Goal: Task Accomplishment & Management: Manage account settings

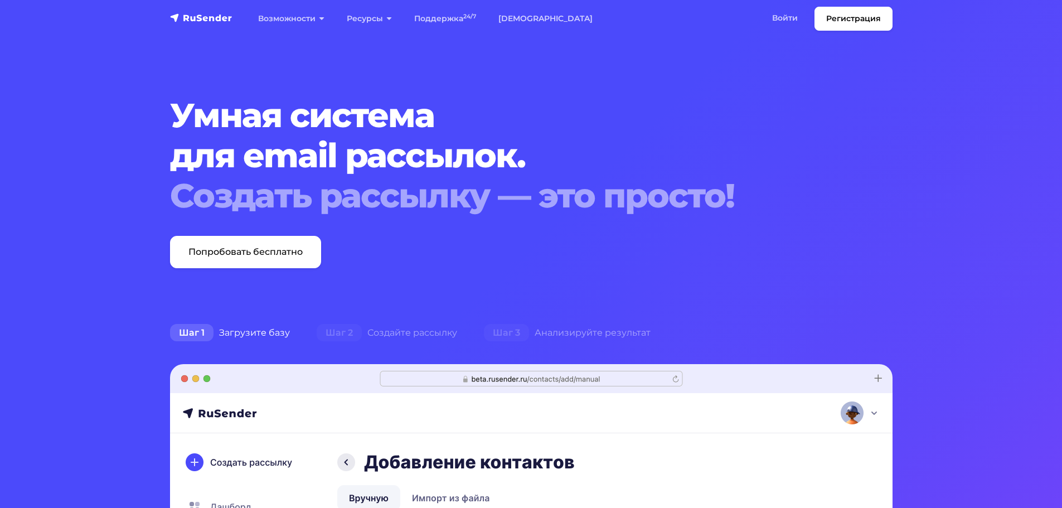
click at [784, 20] on link "Войти" at bounding box center [785, 18] width 48 height 23
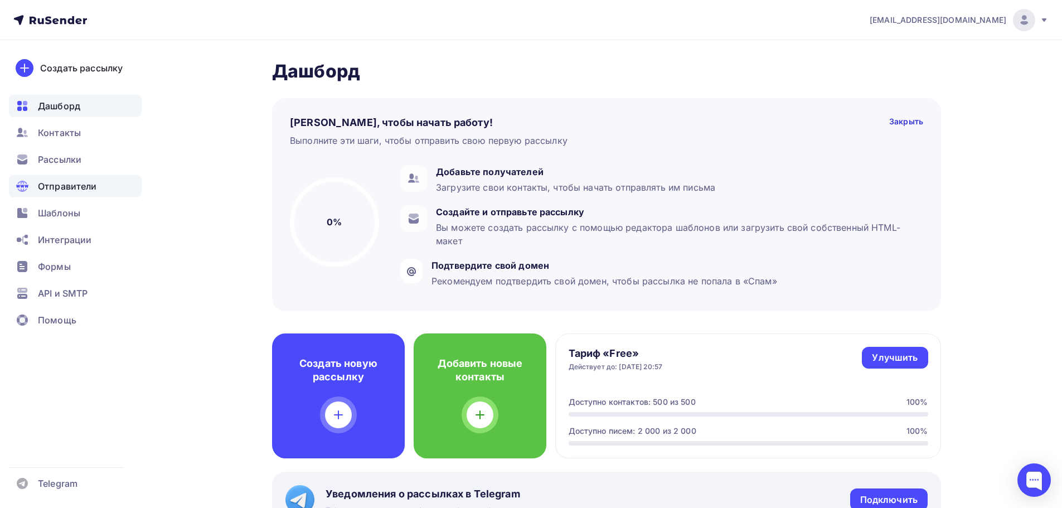
click at [83, 184] on span "Отправители" at bounding box center [67, 186] width 59 height 13
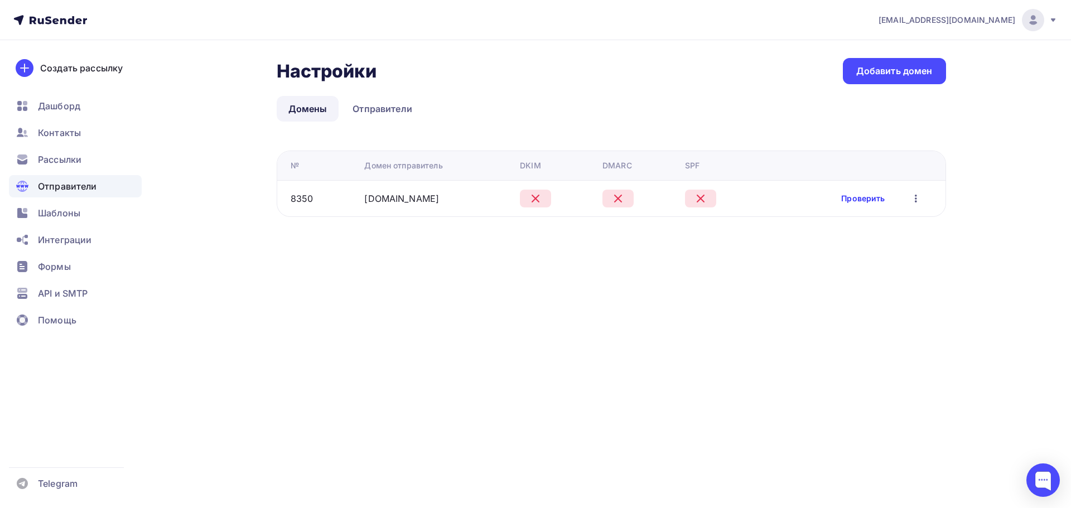
click at [864, 193] on link "Проверить" at bounding box center [862, 198] width 43 height 11
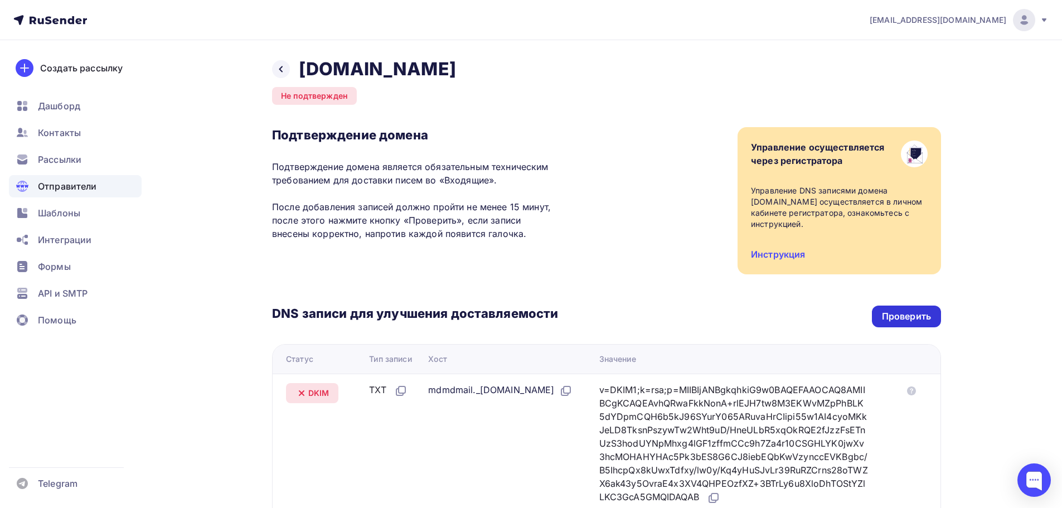
click at [901, 312] on div "Проверить" at bounding box center [906, 316] width 49 height 13
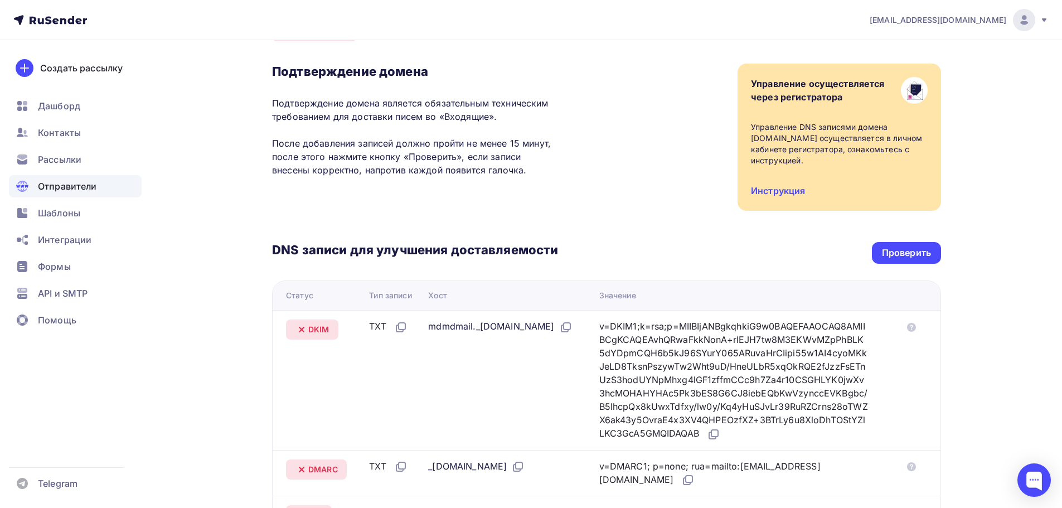
scroll to position [223, 0]
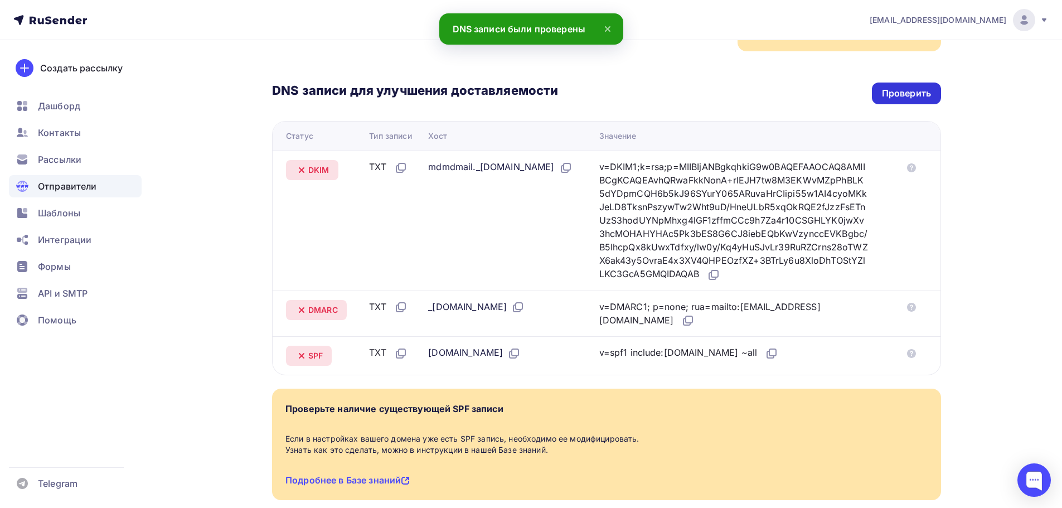
click at [899, 95] on div "Проверить" at bounding box center [906, 93] width 49 height 13
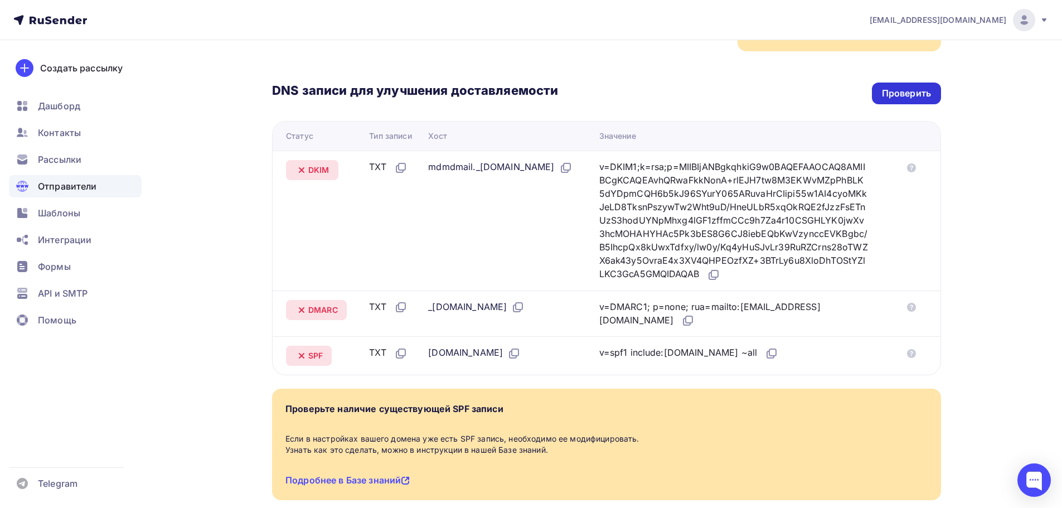
click at [912, 100] on div "Проверить" at bounding box center [906, 94] width 69 height 22
